Goal: Task Accomplishment & Management: Use online tool/utility

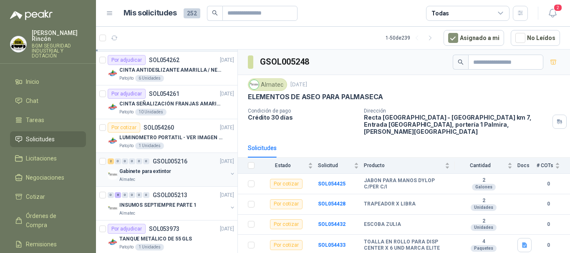
scroll to position [668, 0]
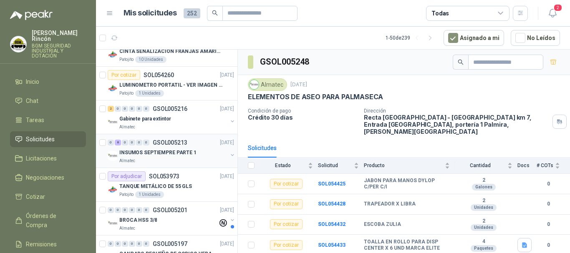
click at [193, 152] on div "INSUMOS SEPTIEMPRE PARTE 1" at bounding box center [173, 153] width 108 height 10
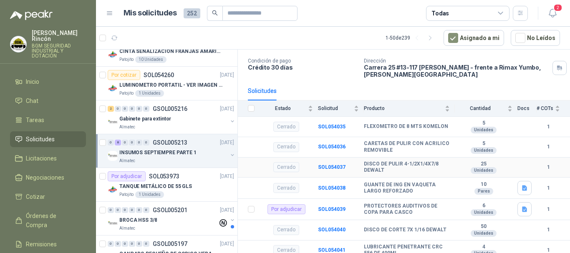
scroll to position [75, 0]
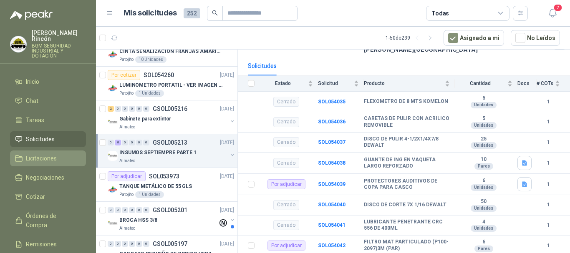
click at [66, 154] on li "Licitaciones" at bounding box center [48, 158] width 66 height 9
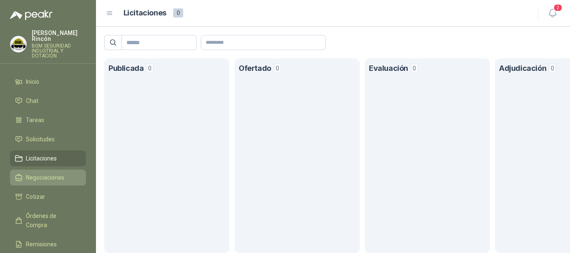
click at [57, 170] on link "Negociaciones" at bounding box center [48, 178] width 76 height 16
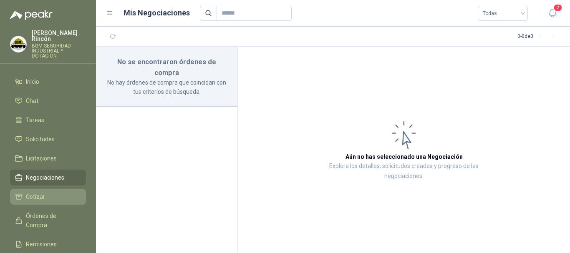
click at [64, 195] on li "Cotizar" at bounding box center [48, 197] width 66 height 9
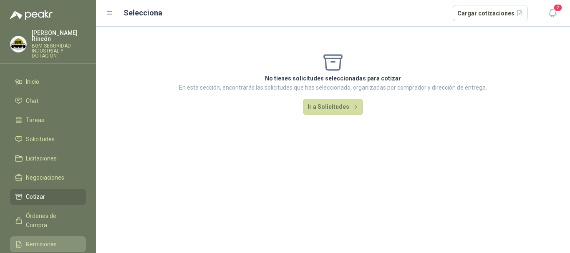
click at [66, 237] on link "Remisiones" at bounding box center [48, 245] width 76 height 16
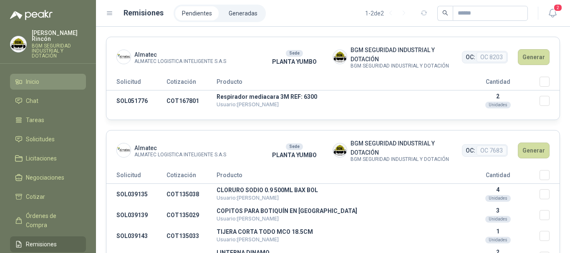
click at [61, 77] on li "Inicio" at bounding box center [48, 81] width 66 height 9
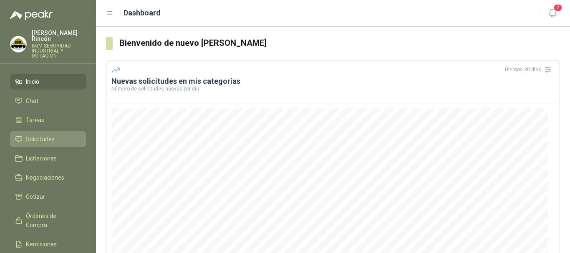
click at [56, 132] on link "Solicitudes" at bounding box center [48, 140] width 76 height 16
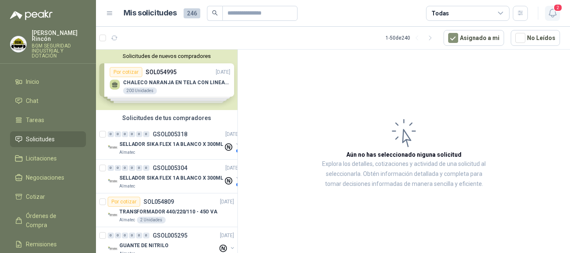
click at [551, 16] on icon "button" at bounding box center [553, 13] width 10 height 10
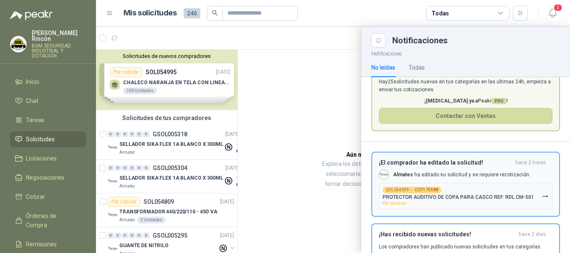
scroll to position [42, 0]
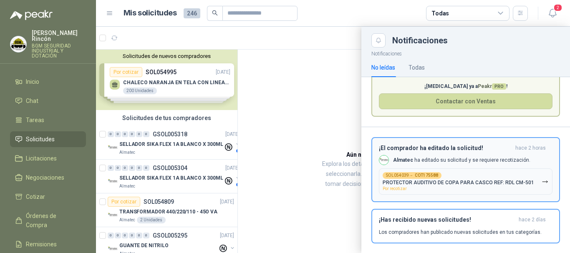
click at [540, 187] on button "SOL054039 → COT175588 PROTECTOR AUDITIVO DE COPA PARA CASCO REF: RDL CM-501 Por…" at bounding box center [466, 182] width 174 height 26
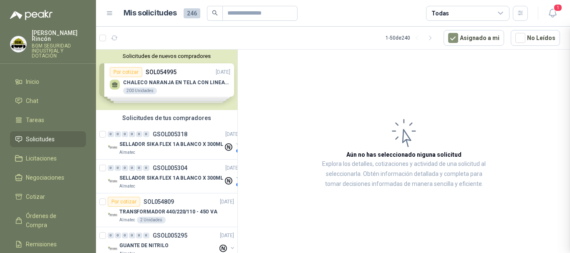
scroll to position [0, 0]
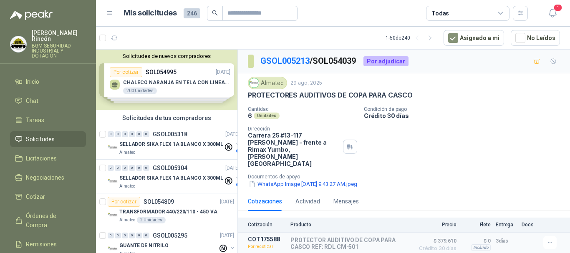
scroll to position [1, 0]
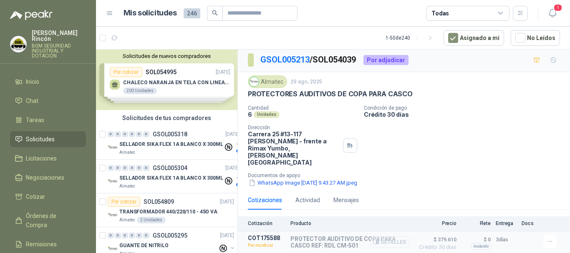
click at [396, 237] on button "Detalles" at bounding box center [390, 242] width 39 height 11
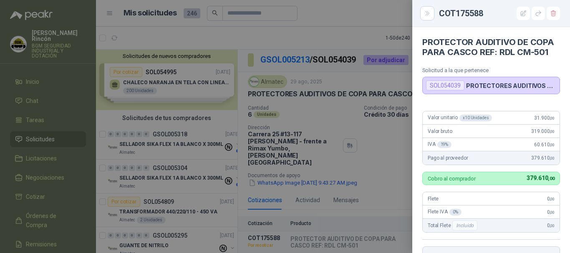
click at [382, 229] on div at bounding box center [285, 126] width 570 height 253
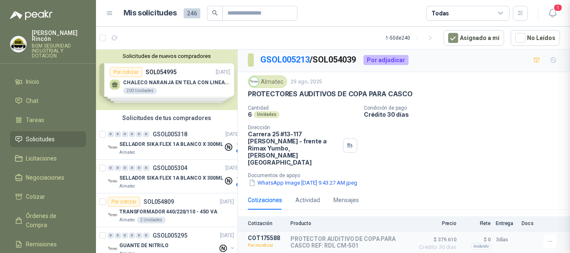
scroll to position [180, 0]
click at [0, 0] on button "Detalles" at bounding box center [0, 0] width 0 height 0
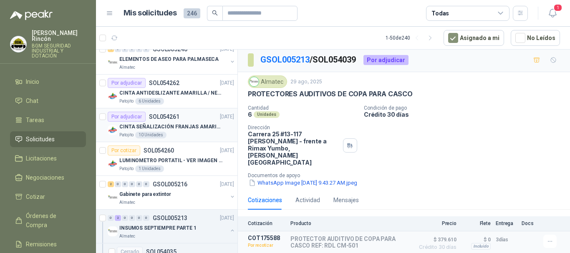
scroll to position [668, 0]
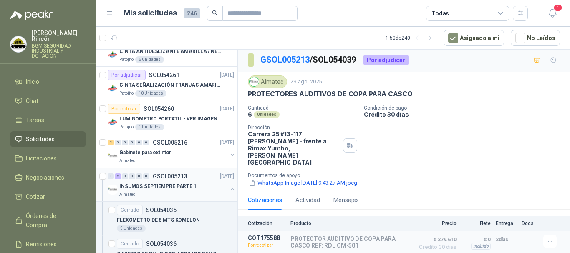
click at [191, 187] on p "INSUMOS SEPTIEMPRE PARTE 1" at bounding box center [157, 187] width 77 height 8
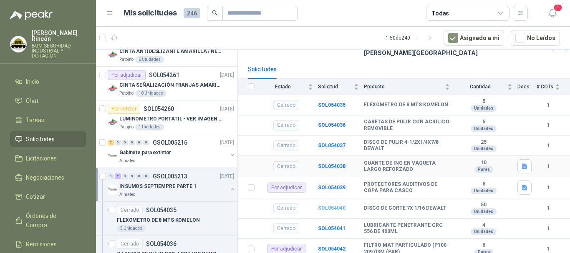
scroll to position [75, 0]
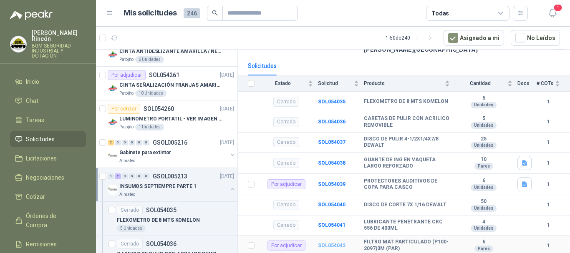
click at [334, 243] on b "SOL054042" at bounding box center [332, 246] width 28 height 6
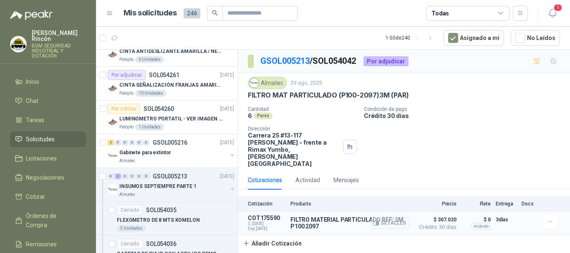
click at [402, 218] on button "Detalles" at bounding box center [390, 223] width 39 height 11
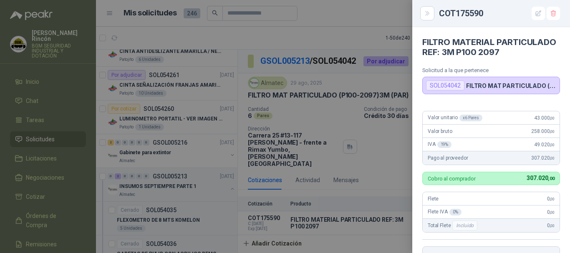
click at [350, 180] on div at bounding box center [285, 126] width 570 height 253
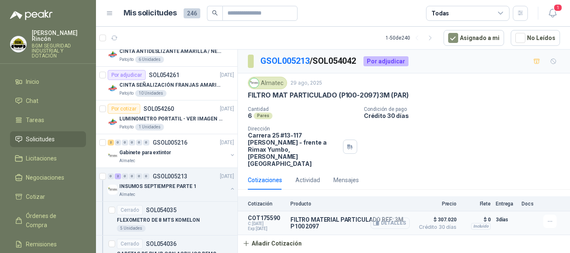
click at [391, 218] on button "Detalles" at bounding box center [390, 223] width 39 height 11
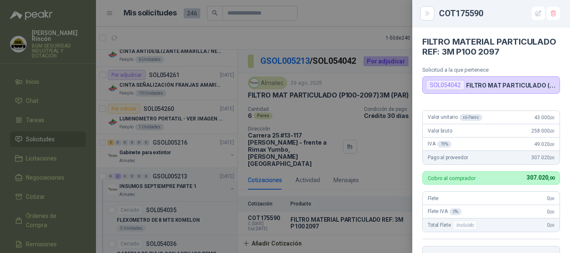
scroll to position [0, 0]
click at [471, 165] on article "Valor unitario x 6 Pares 43.000 ,00 Valor bruto 258.000 ,00 IVA 19 % 49.020 ,00…" at bounding box center [492, 138] width 138 height 54
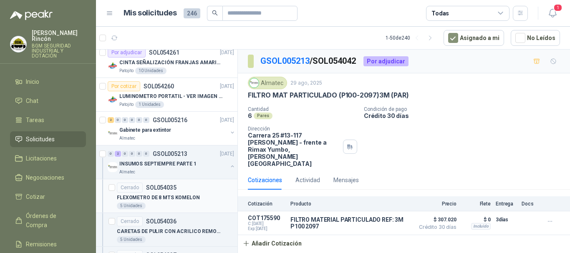
scroll to position [710, 0]
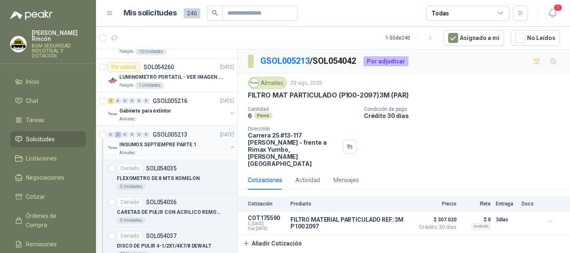
click at [188, 149] on p "INSUMOS SEPTIEMPRE PARTE 1" at bounding box center [157, 145] width 77 height 8
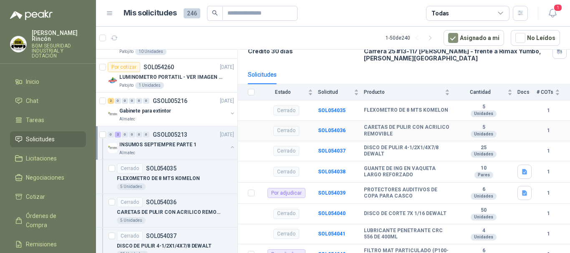
scroll to position [75, 0]
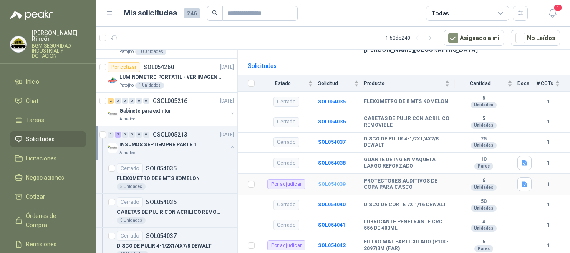
click at [329, 182] on b "SOL054039" at bounding box center [332, 185] width 28 height 6
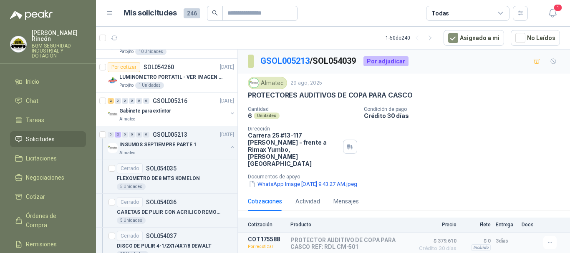
scroll to position [1, 0]
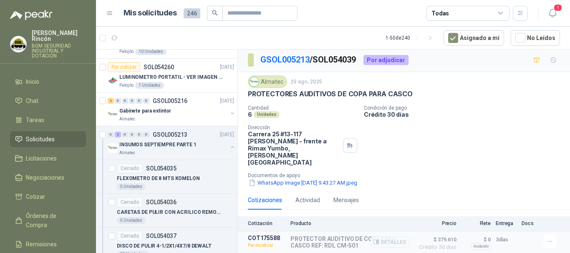
click at [259, 242] on p "Por recotizar" at bounding box center [267, 246] width 38 height 8
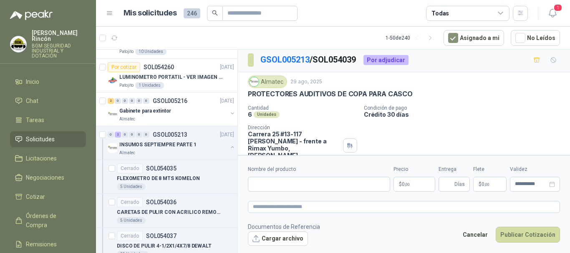
click at [408, 130] on div "Cantidad 6 Unidades Condición de pago Crédito 30 días Dirección [STREET_ADDRESS…" at bounding box center [404, 146] width 312 height 82
click at [339, 185] on input "Nombre del producto" at bounding box center [319, 184] width 142 height 15
type input "*"
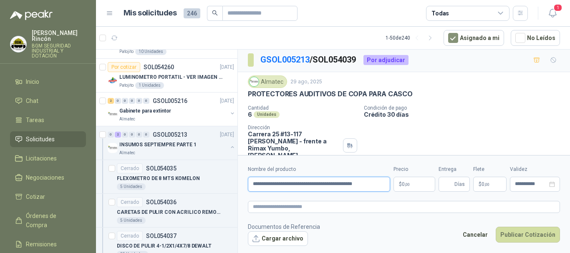
type input "**********"
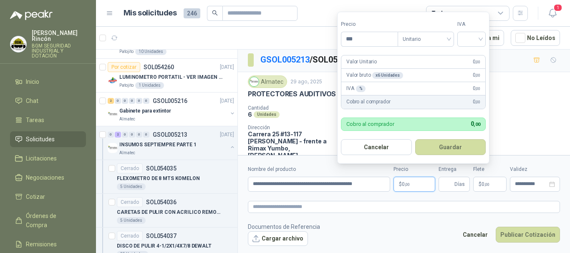
click at [415, 187] on p "$ 0 ,00" at bounding box center [415, 184] width 42 height 15
type input "********"
click at [475, 42] on input "search" at bounding box center [472, 38] width 18 height 13
click at [473, 58] on div "19%" at bounding box center [473, 56] width 15 height 9
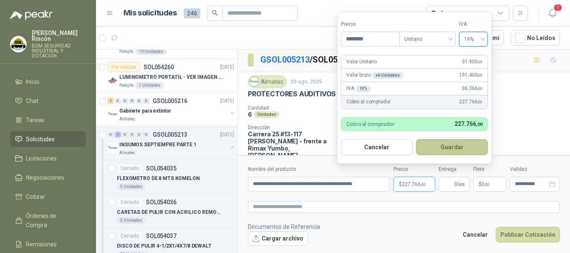
click at [445, 151] on button "Guardar" at bounding box center [452, 147] width 72 height 16
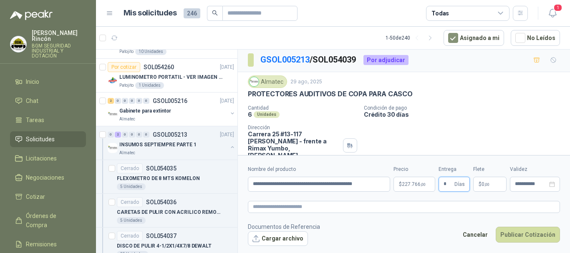
type input "*"
click at [481, 185] on span "$" at bounding box center [480, 184] width 3 height 5
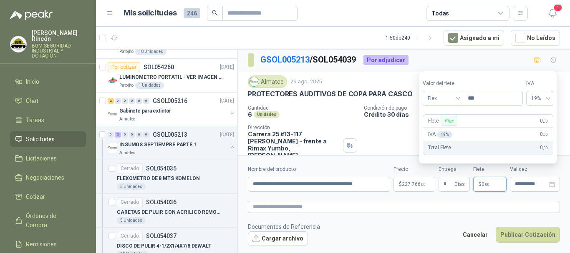
click at [386, 139] on div "Cantidad 6 Unidades Condición de pago Crédito 30 días Dirección [STREET_ADDRESS…" at bounding box center [404, 146] width 312 height 82
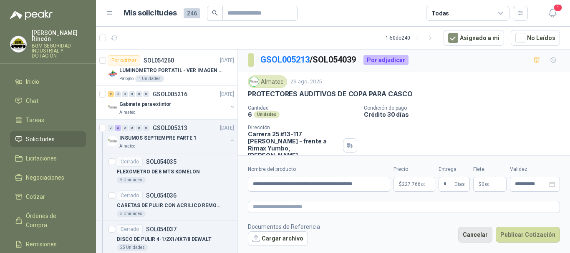
scroll to position [793, 0]
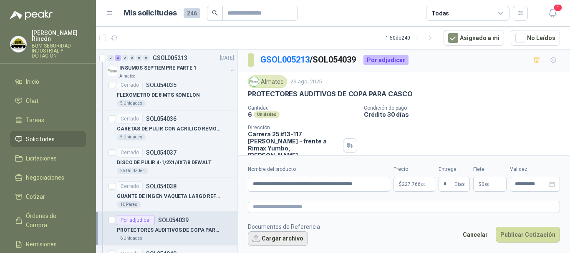
click at [286, 236] on button "Cargar archivo" at bounding box center [278, 239] width 60 height 15
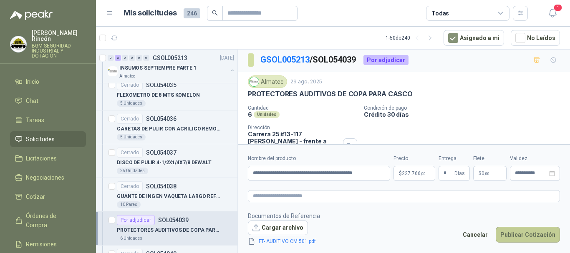
click at [534, 237] on button "Publicar Cotización" at bounding box center [528, 235] width 64 height 16
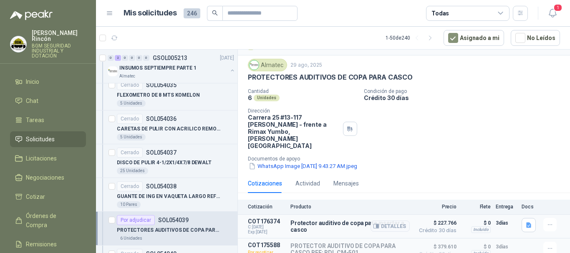
scroll to position [25, 0]
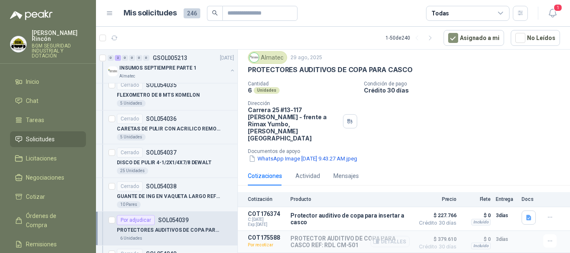
click at [389, 236] on button "Detalles" at bounding box center [390, 241] width 39 height 11
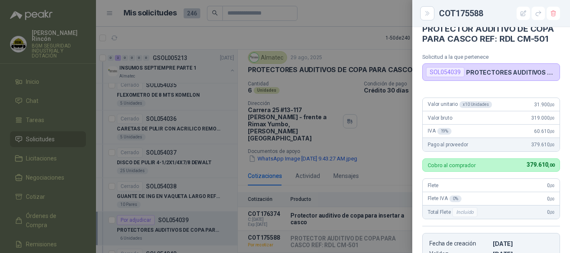
scroll to position [0, 0]
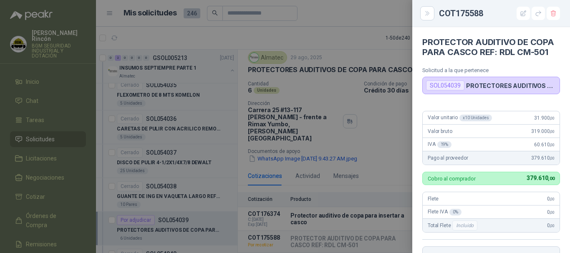
click at [400, 158] on div at bounding box center [285, 126] width 570 height 253
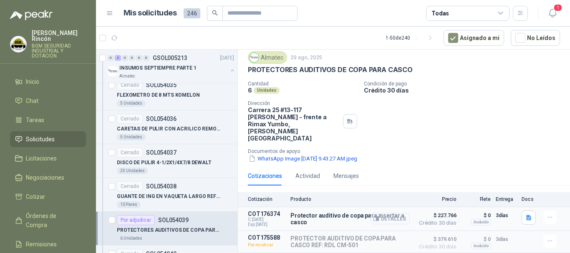
click at [388, 213] on button "Detalles" at bounding box center [390, 218] width 39 height 11
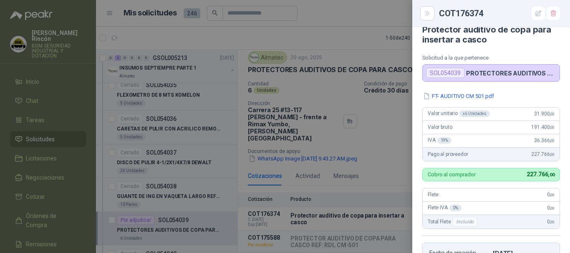
scroll to position [0, 0]
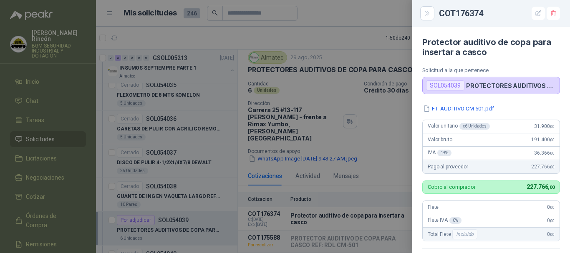
click at [372, 178] on div at bounding box center [285, 126] width 570 height 253
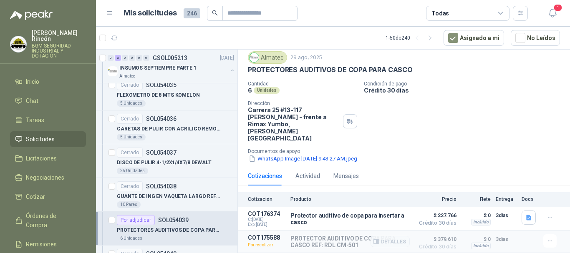
click at [472, 243] on div "Incluido" at bounding box center [481, 246] width 20 height 7
click at [379, 236] on button "Detalles" at bounding box center [390, 241] width 39 height 11
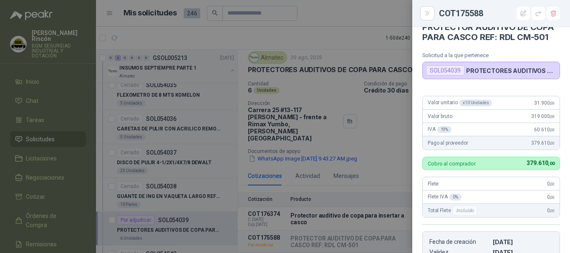
scroll to position [0, 0]
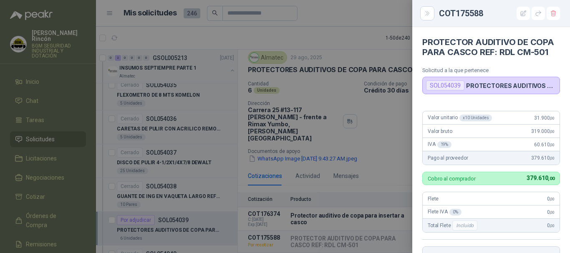
click at [405, 127] on div at bounding box center [285, 126] width 570 height 253
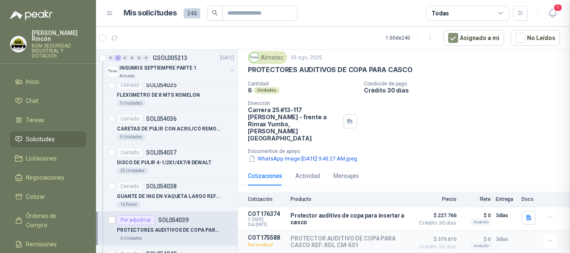
scroll to position [185, 0]
click at [388, 213] on button "Detalles" at bounding box center [390, 218] width 39 height 11
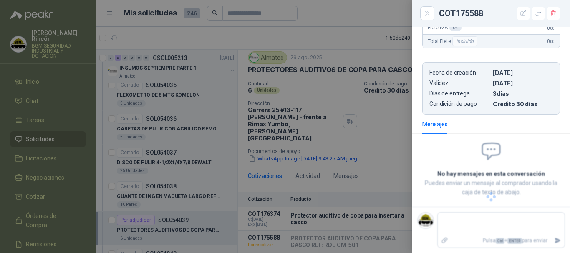
scroll to position [193, 0]
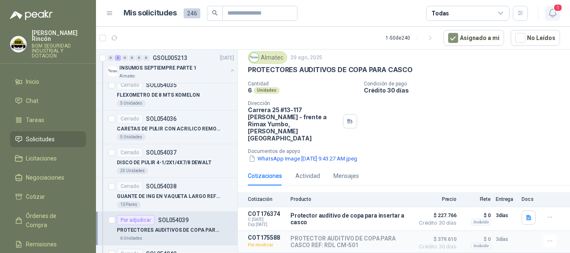
click at [552, 16] on icon "button" at bounding box center [553, 13] width 10 height 10
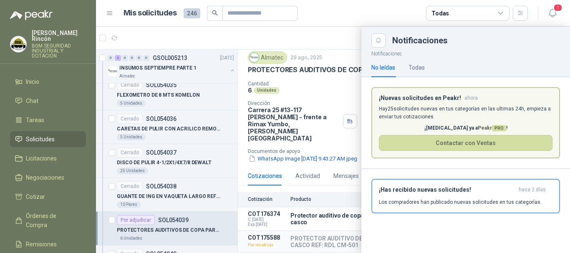
click at [189, 71] on div at bounding box center [333, 140] width 474 height 227
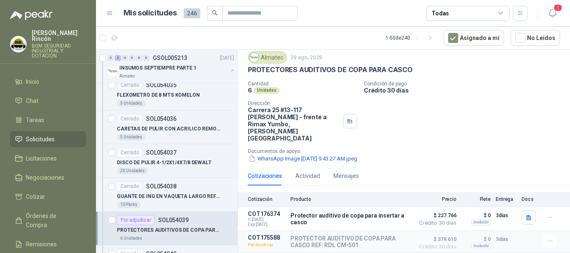
click at [182, 73] on div "INSUMOS SEPTIEMPRE PARTE 1" at bounding box center [173, 68] width 108 height 10
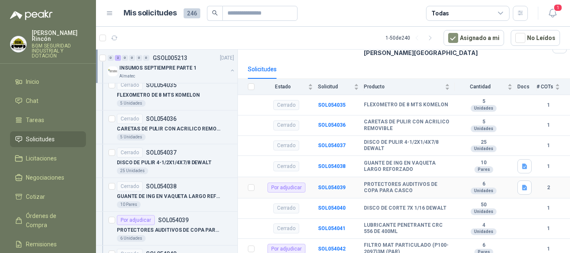
scroll to position [75, 0]
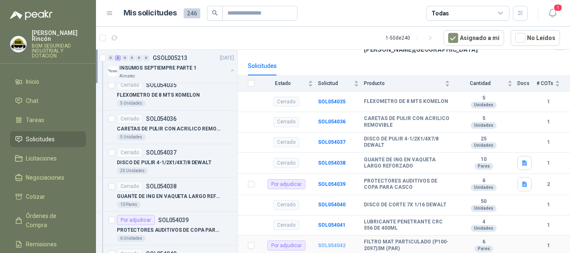
click at [329, 246] on b "SOL054042" at bounding box center [332, 246] width 28 height 6
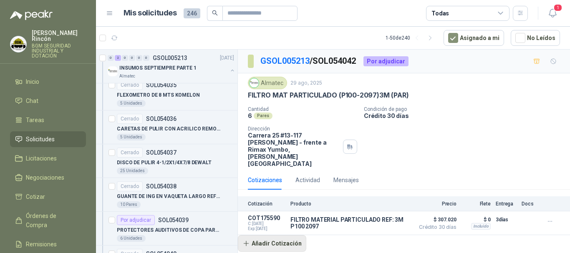
click at [292, 236] on button "Añadir Cotización" at bounding box center [272, 244] width 68 height 17
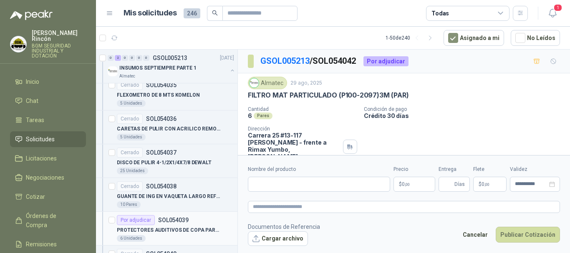
click at [200, 222] on div "Por adjudicar SOL054039" at bounding box center [175, 220] width 117 height 10
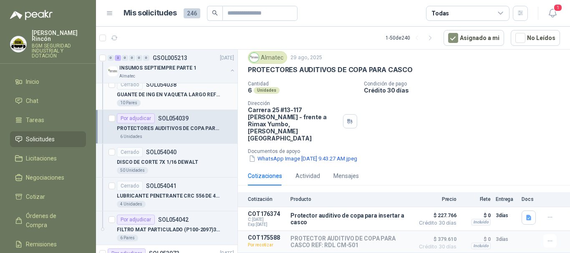
scroll to position [919, 0]
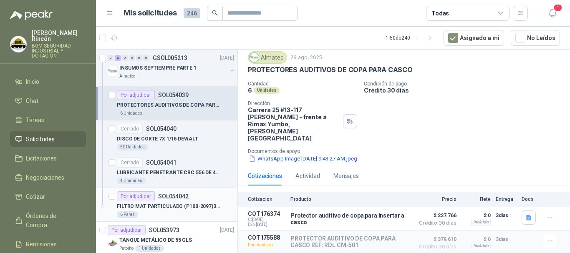
click at [201, 197] on div "Por adjudicar SOL054042" at bounding box center [175, 197] width 117 height 10
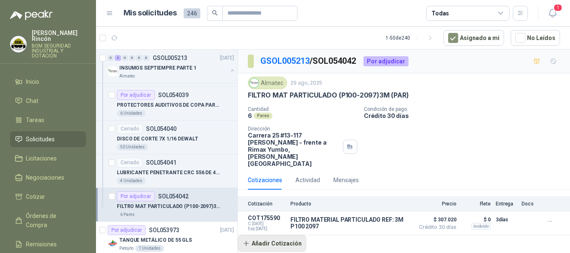
click at [290, 236] on button "Añadir Cotización" at bounding box center [272, 244] width 68 height 17
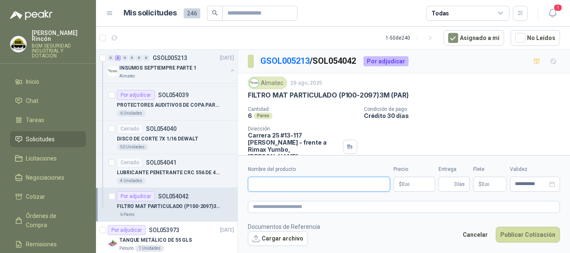
click at [305, 186] on input "Nombre del producto" at bounding box center [319, 184] width 142 height 15
type input "**********"
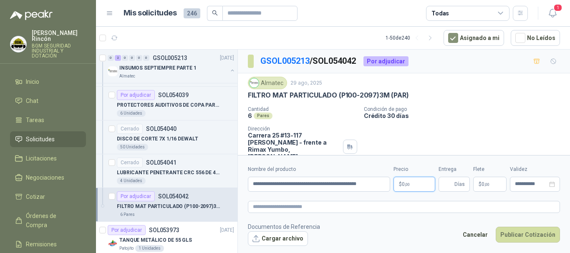
click at [416, 184] on p "$ 0 ,00" at bounding box center [415, 184] width 42 height 15
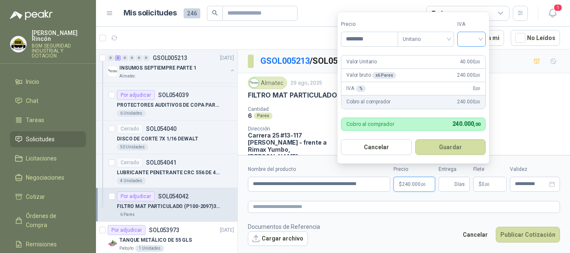
type input "********"
click at [474, 41] on input "search" at bounding box center [472, 38] width 18 height 13
click at [469, 58] on div "19%" at bounding box center [473, 56] width 15 height 9
click at [466, 151] on button "Guardar" at bounding box center [452, 147] width 72 height 16
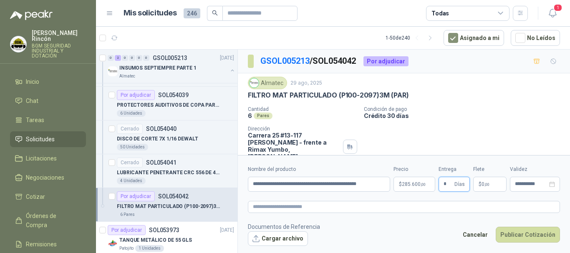
type input "*"
click at [424, 186] on span ",00" at bounding box center [423, 184] width 5 height 5
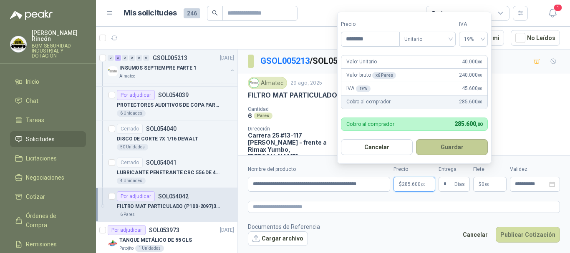
click at [456, 152] on button "Guardar" at bounding box center [452, 147] width 72 height 16
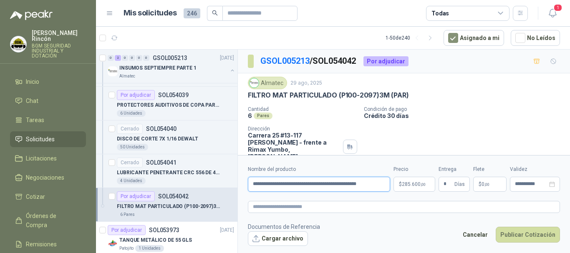
drag, startPoint x: 377, startPoint y: 183, endPoint x: 192, endPoint y: 189, distance: 185.5
click at [192, 189] on div "Solicitudes de nuevos compradores Por cotizar SOL054995 [DATE] CHALECO NARANJA …" at bounding box center [333, 152] width 474 height 207
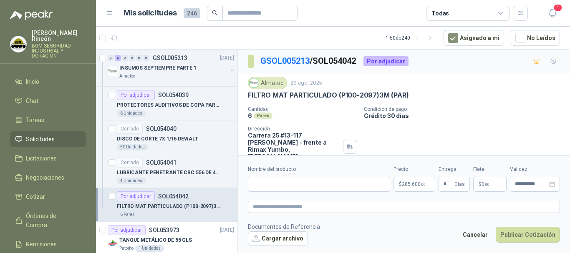
click at [174, 205] on p "FILTRO MAT PARTICULADO (P100-2097)3M (PAR)" at bounding box center [169, 207] width 104 height 8
click at [189, 202] on div "FILTRO MAT PARTICULADO (P100-2097)3M (PAR)" at bounding box center [175, 207] width 117 height 10
click at [479, 237] on button "Cancelar" at bounding box center [475, 235] width 34 height 16
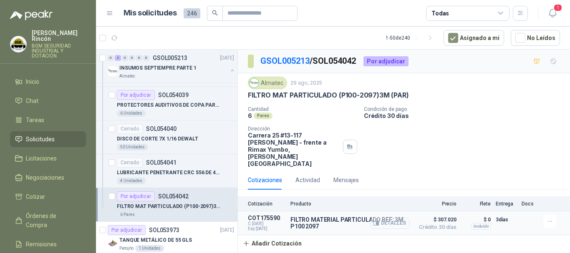
click at [400, 218] on button "Detalles" at bounding box center [390, 223] width 39 height 11
click at [281, 236] on button "Añadir Cotización" at bounding box center [272, 244] width 68 height 17
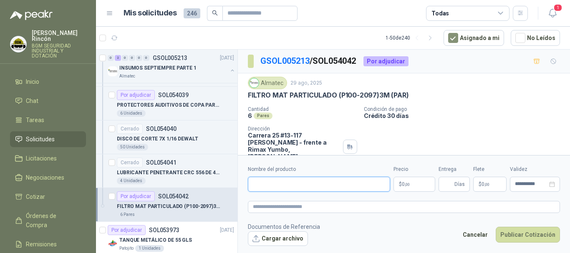
click at [270, 187] on input "Nombre del producto" at bounding box center [319, 184] width 142 height 15
paste input "**********"
type input "**********"
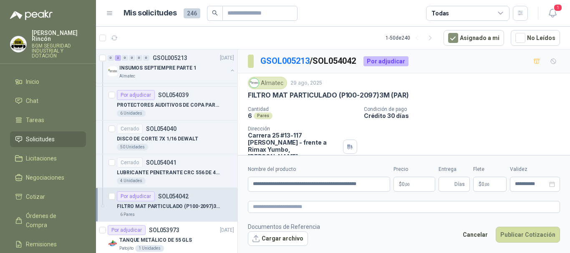
click at [418, 185] on p "$ 0 ,00" at bounding box center [415, 184] width 42 height 15
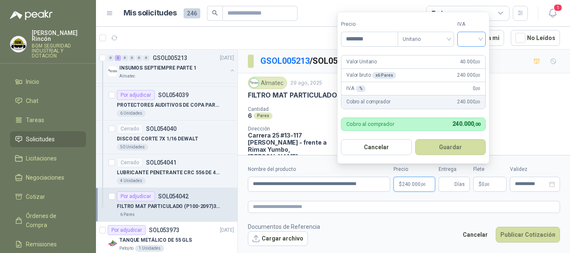
type input "********"
click at [481, 41] on input "search" at bounding box center [472, 38] width 18 height 13
click at [480, 56] on div "19%" at bounding box center [473, 56] width 15 height 9
click at [466, 146] on button "Guardar" at bounding box center [452, 147] width 72 height 16
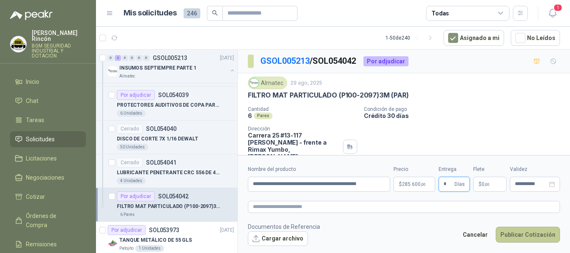
type input "*"
drag, startPoint x: 522, startPoint y: 239, endPoint x: 403, endPoint y: 207, distance: 122.9
click at [403, 207] on form "**********" at bounding box center [404, 205] width 332 height 101
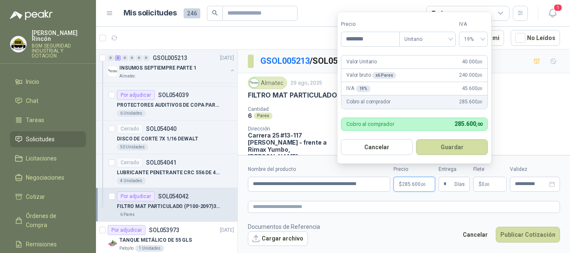
click at [420, 187] on p "$ 285.600 ,00" at bounding box center [415, 184] width 42 height 15
click at [446, 151] on button "Guardar" at bounding box center [452, 147] width 72 height 16
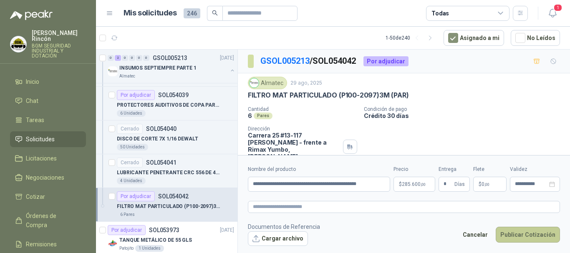
click at [522, 236] on button "Publicar Cotización" at bounding box center [528, 235] width 64 height 16
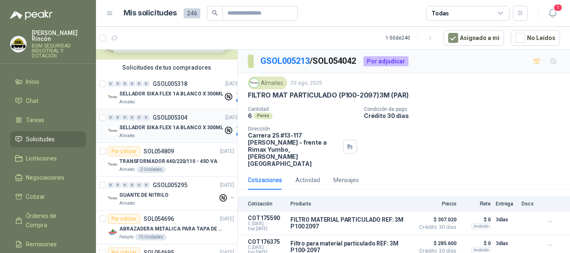
scroll to position [42, 0]
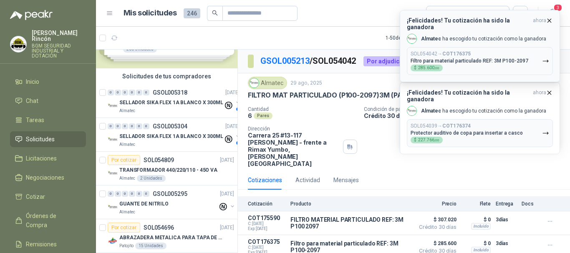
click at [498, 51] on div "SOL054042 → COT176375 Filtro para material particulado REF: 3M P100-2097 $ 285.…" at bounding box center [470, 61] width 118 height 20
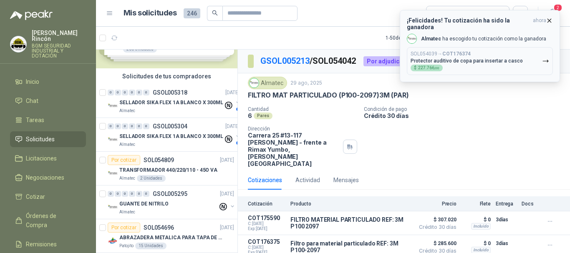
click at [529, 59] on button "SOL054039 → COT176374 Protector auditivo de copa para insertar a casco $ 227.76…" at bounding box center [480, 61] width 146 height 28
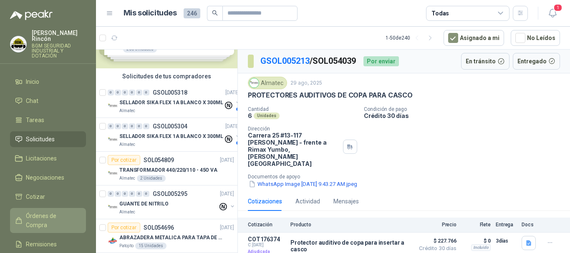
click at [54, 213] on span "Órdenes de Compra" at bounding box center [52, 221] width 52 height 18
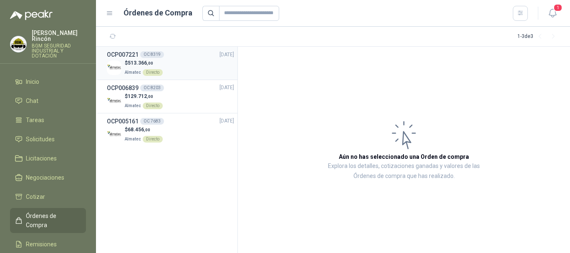
click at [193, 70] on div "$ 513.366 ,00 Almatec Directo" at bounding box center [170, 67] width 127 height 17
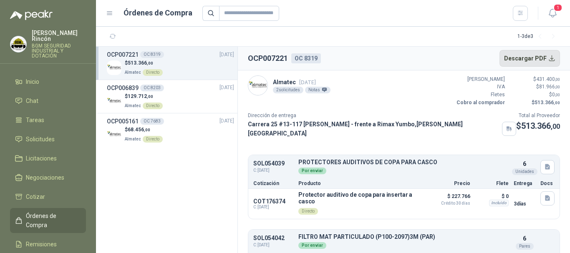
click at [530, 55] on button "Descargar PDF" at bounding box center [530, 58] width 61 height 17
